Goal: Information Seeking & Learning: Find specific fact

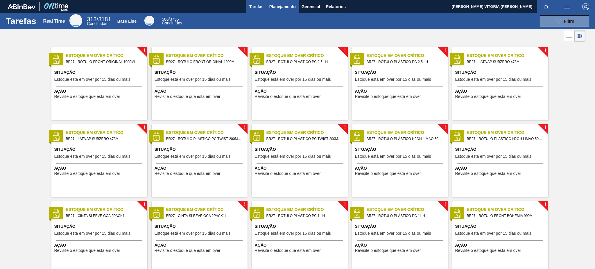
click at [283, 8] on span "Planejamento" at bounding box center [282, 6] width 26 height 7
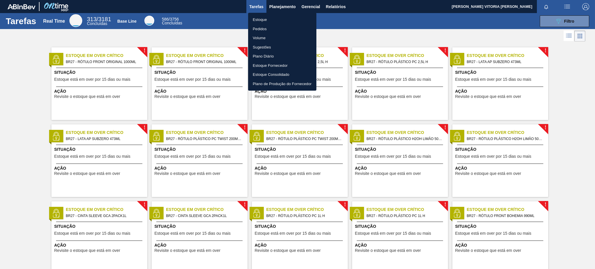
click at [286, 20] on li "Estoque" at bounding box center [282, 19] width 68 height 9
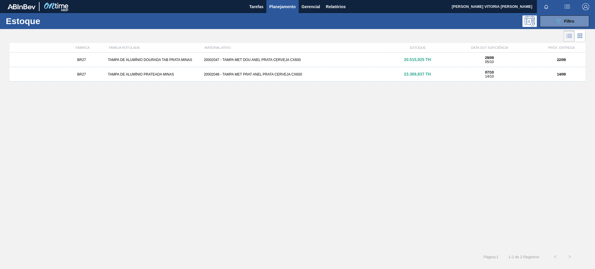
click at [260, 11] on button "Tarefas" at bounding box center [256, 6] width 20 height 13
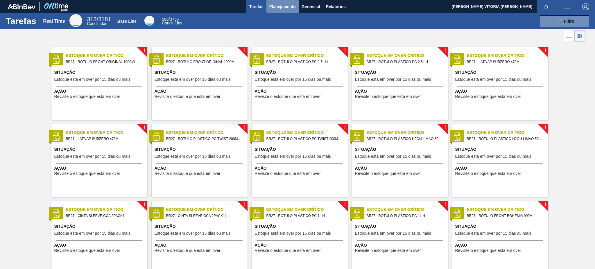
click at [292, 7] on span "Planejamento" at bounding box center [282, 6] width 26 height 7
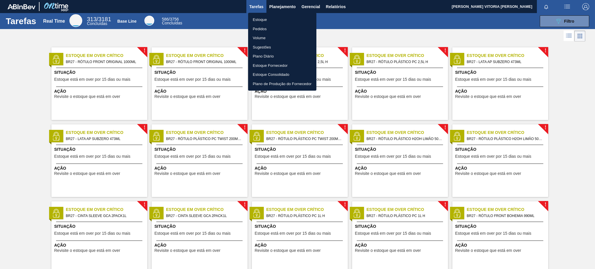
click at [276, 20] on li "Estoque" at bounding box center [282, 19] width 68 height 9
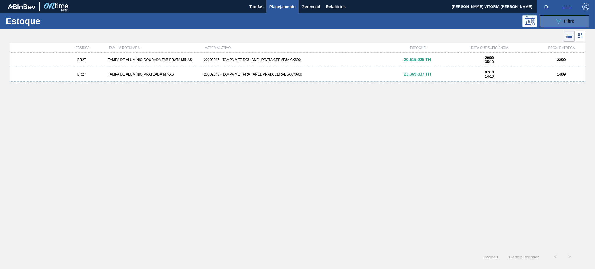
click at [555, 24] on icon "089F7B8B-B2A5-4AFE-B5C0-19BA573D28AC" at bounding box center [558, 21] width 7 height 7
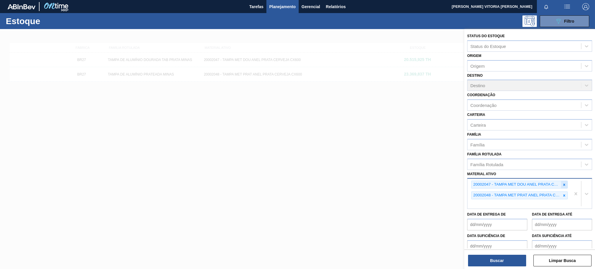
click at [563, 184] on icon at bounding box center [564, 185] width 2 height 2
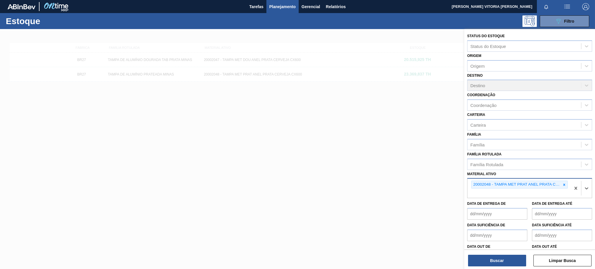
click at [563, 184] on icon at bounding box center [564, 185] width 2 height 2
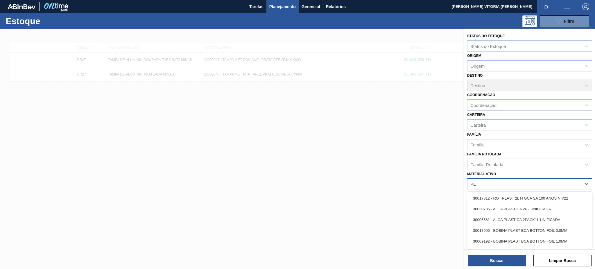
type ativo "P"
click at [514, 142] on div "Família" at bounding box center [524, 144] width 114 height 8
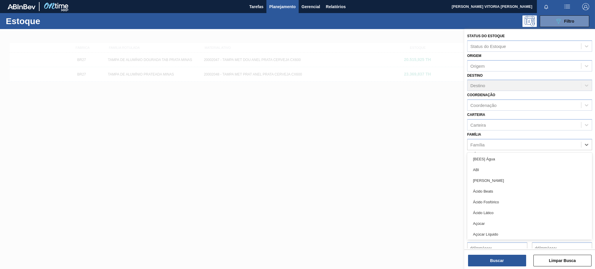
click at [514, 135] on div "Família option [BEES] Água focused, 1 of 101. 101 results available. Use Up and…" at bounding box center [529, 140] width 125 height 20
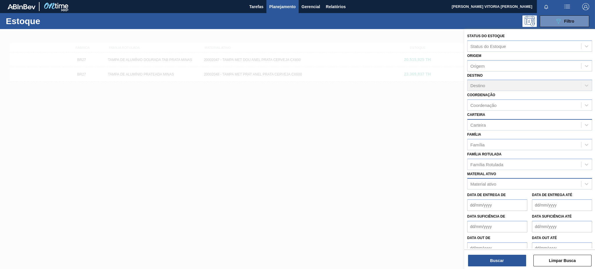
click at [519, 124] on div "Carteira" at bounding box center [524, 124] width 114 height 8
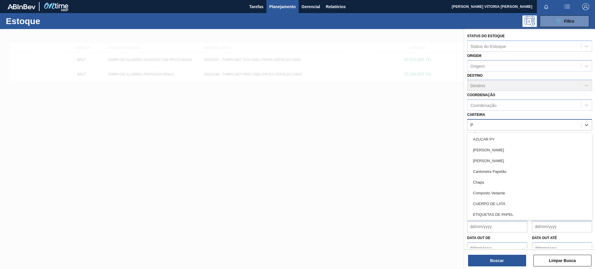
type input "PL"
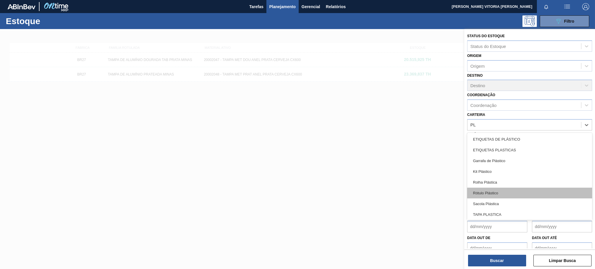
click at [500, 193] on div "Rótulo Plástico" at bounding box center [529, 193] width 125 height 11
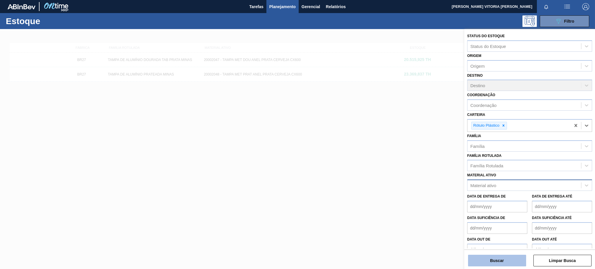
click at [516, 266] on button "Buscar" at bounding box center [497, 261] width 58 height 12
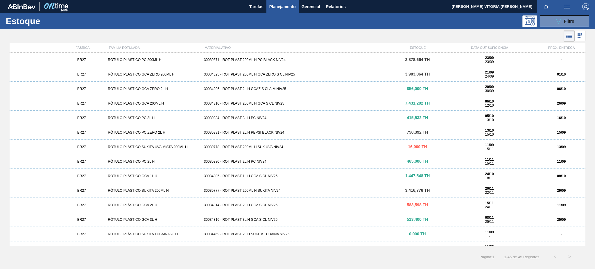
click at [283, 208] on div "BR27 RÓTULO PLÁSTICO GCA 2L H 30034314 - ROT PLAST 2L H GCA S CL NIV25 583,598 …" at bounding box center [297, 205] width 575 height 15
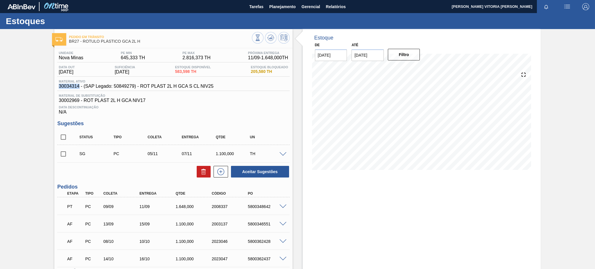
drag, startPoint x: 57, startPoint y: 86, endPoint x: 79, endPoint y: 87, distance: 21.5
click at [79, 87] on div "Material ativo 30034314 - (SAP Legado: 50849279) - ROT PLAST 2L H GCA S CL NIV25" at bounding box center [135, 84] width 157 height 9
copy span "30034314"
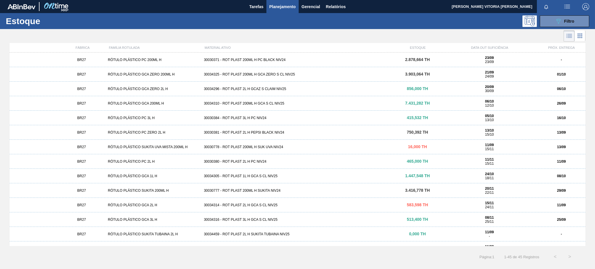
click at [286, 90] on div "30034296 - ROT PLAST 2L H GCAZ S CLAIM NIV25" at bounding box center [298, 89] width 192 height 4
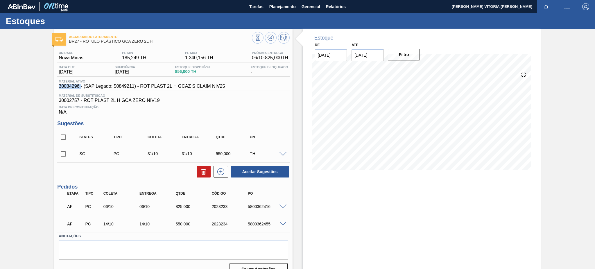
drag, startPoint x: 80, startPoint y: 85, endPoint x: 56, endPoint y: 85, distance: 23.8
click at [56, 85] on div "Unidade Nova Minas PE MIN 185,249 TH PE MAX 1.340,156 TH Próxima Entrega 06/10 …" at bounding box center [173, 162] width 238 height 229
copy span "30034296"
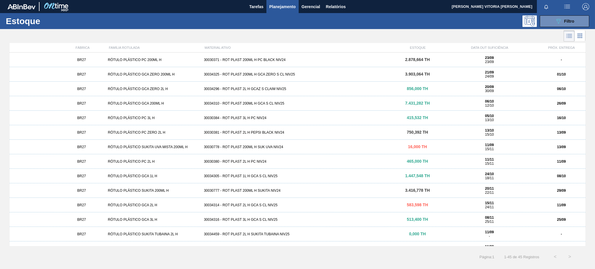
click at [280, 73] on div "30034325 - ROT PLAST 200ML H GCA ZERO S CL NIV25" at bounding box center [298, 74] width 192 height 4
click at [267, 175] on div "30034305 - ROT PLAST 1L H GCA S CL NIV25" at bounding box center [298, 176] width 192 height 4
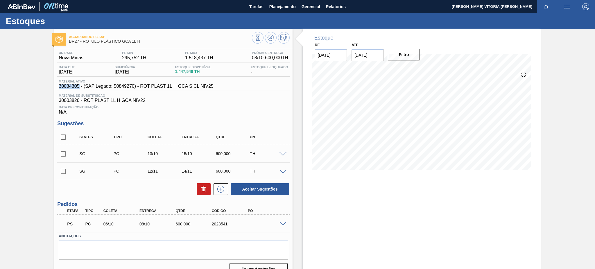
drag, startPoint x: 59, startPoint y: 85, endPoint x: 78, endPoint y: 85, distance: 18.9
click at [78, 85] on span "30034305 - (SAP Legado: 50849270) - ROT PLAST 1L H GCA S CL NIV25" at bounding box center [136, 86] width 154 height 5
copy span "30034305"
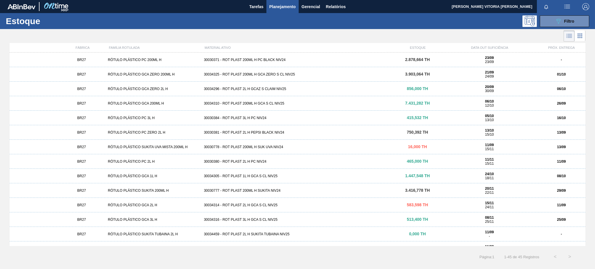
click at [294, 73] on div "30034325 - ROT PLAST 200ML H GCA ZERO S CL NIV25" at bounding box center [298, 74] width 192 height 4
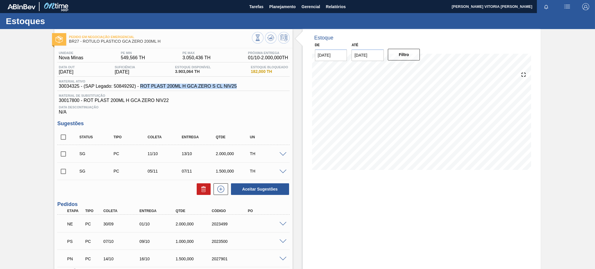
drag, startPoint x: 141, startPoint y: 85, endPoint x: 241, endPoint y: 86, distance: 100.5
click at [241, 86] on div "Material ativo 30034325 - (SAP Legado: 50849292) - ROT PLAST 200ML H GCA ZERO S…" at bounding box center [173, 85] width 232 height 11
copy span "ROT PLAST 200ML H GCA ZERO S CL NIV25"
click at [80, 87] on span "30034325 - (SAP Legado: 50849292) - ROT PLAST 200ML H GCA ZERO S CL NIV25" at bounding box center [148, 86] width 178 height 5
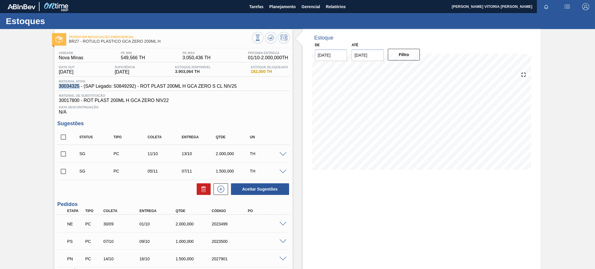
drag, startPoint x: 80, startPoint y: 85, endPoint x: 52, endPoint y: 86, distance: 27.3
click at [52, 86] on div "Pedido em Negociação Emergencial BR27 - RÓTULO PLÁSTICO GCA ZERO 200ML H Unidad…" at bounding box center [297, 171] width 595 height 285
copy span "30034325"
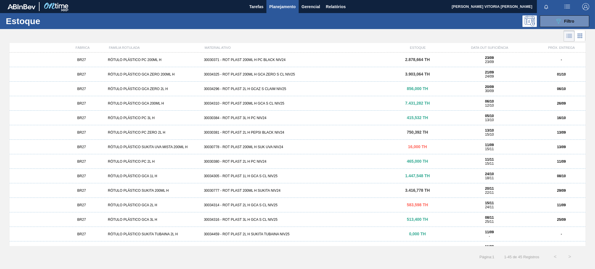
click at [273, 106] on div "BR27 RÓTULO PLÁSTICO GCA 200ML H 30034310 - ROT PLAST 200ML H GCA S CL NIV25 7.…" at bounding box center [297, 103] width 575 height 15
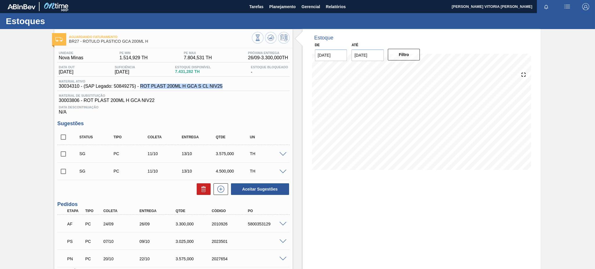
drag, startPoint x: 227, startPoint y: 87, endPoint x: 141, endPoint y: 88, distance: 85.7
click at [141, 88] on div "Material ativo 30034310 - (SAP Legado: 50849275) - ROT PLAST 200ML H GCA S CL N…" at bounding box center [173, 85] width 232 height 11
copy span "ROT PLAST 200ML H GCA S CL NIV25"
drag, startPoint x: 78, startPoint y: 86, endPoint x: 57, endPoint y: 87, distance: 21.0
click at [57, 87] on div "Material ativo 30034310 - (SAP Legado: 50849275) - ROT PLAST 200ML H GCA S CL N…" at bounding box center [140, 84] width 167 height 9
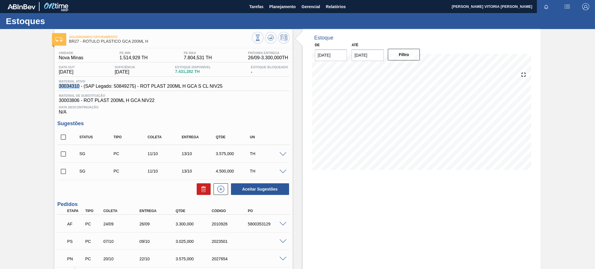
copy span "30034310"
